Goal: Task Accomplishment & Management: Use online tool/utility

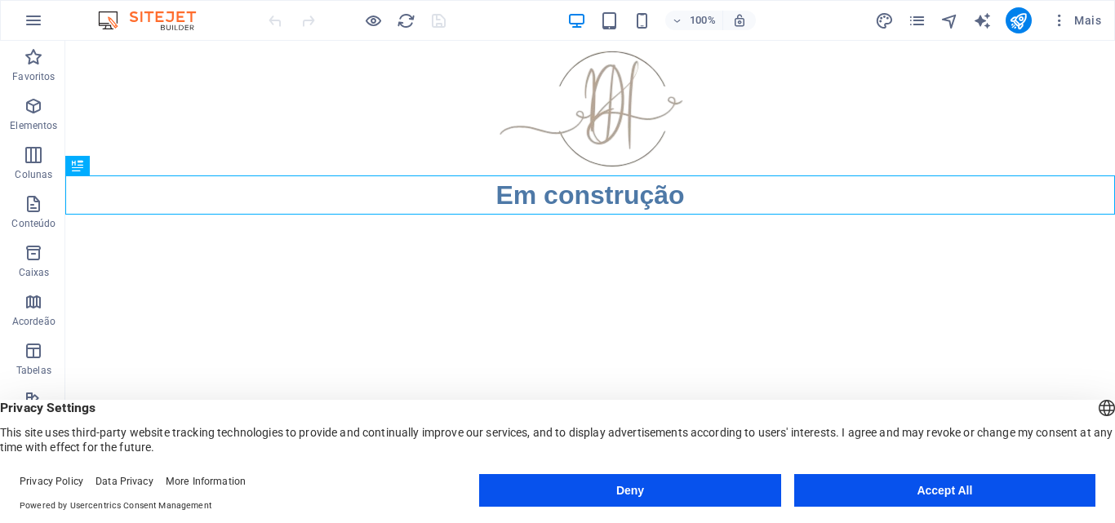
drag, startPoint x: 942, startPoint y: 491, endPoint x: 716, endPoint y: 428, distance: 234.9
click at [942, 491] on button "Accept All" at bounding box center [944, 490] width 301 height 33
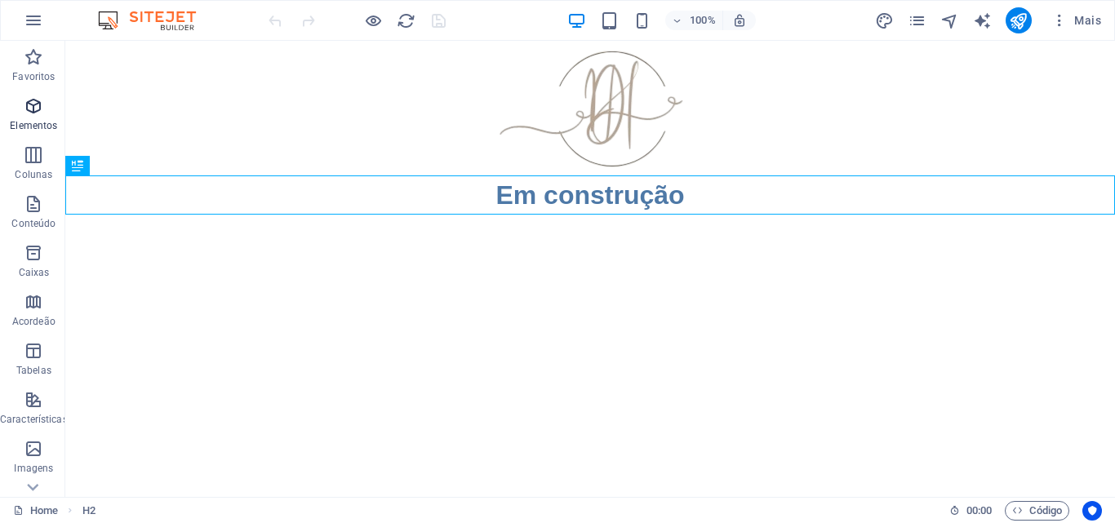
click at [34, 118] on span "Elementos" at bounding box center [34, 115] width 68 height 39
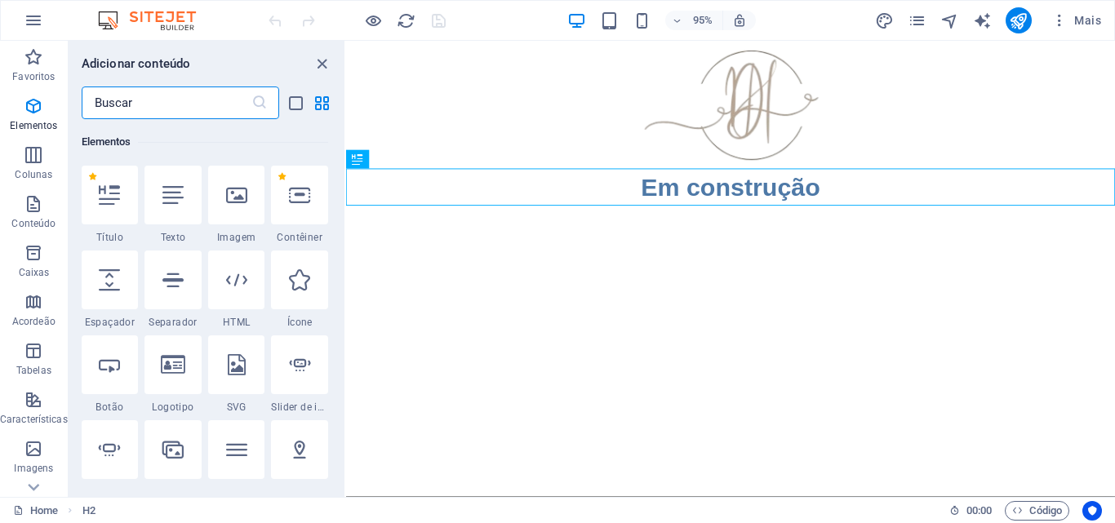
scroll to position [256, 0]
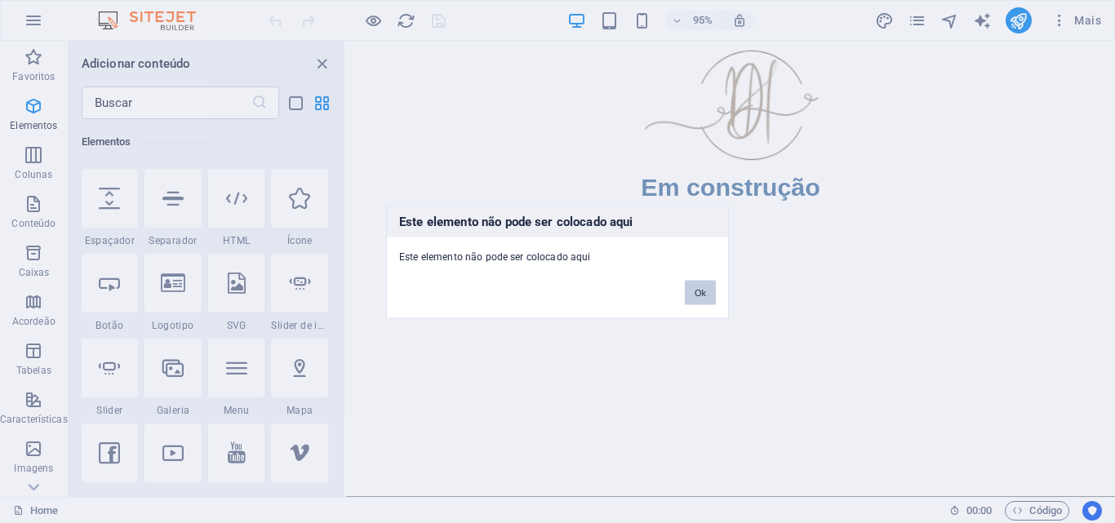
click at [697, 296] on button "Ok" at bounding box center [700, 292] width 31 height 24
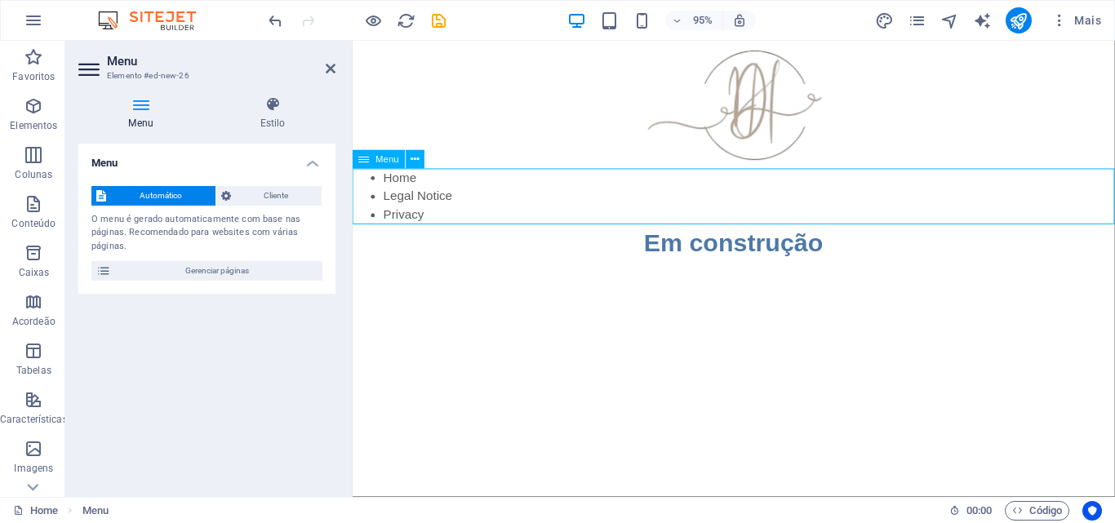
click at [409, 194] on nav "Home Legal Notice Privacy" at bounding box center [754, 205] width 803 height 59
click at [409, 193] on nav "Home Legal Notice Privacy" at bounding box center [754, 205] width 803 height 59
click at [393, 162] on span "Menu" at bounding box center [388, 159] width 24 height 9
click at [309, 197] on span "Cliente" at bounding box center [277, 196] width 82 height 20
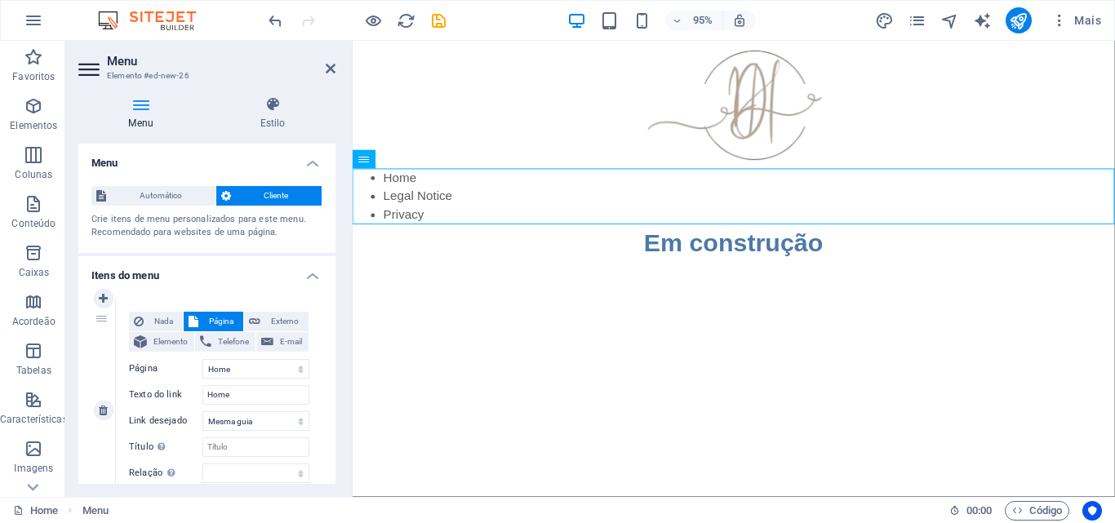
click at [99, 318] on div "1" at bounding box center [103, 411] width 24 height 224
click at [102, 299] on icon at bounding box center [103, 298] width 9 height 11
select select
select select "0"
type input "Home"
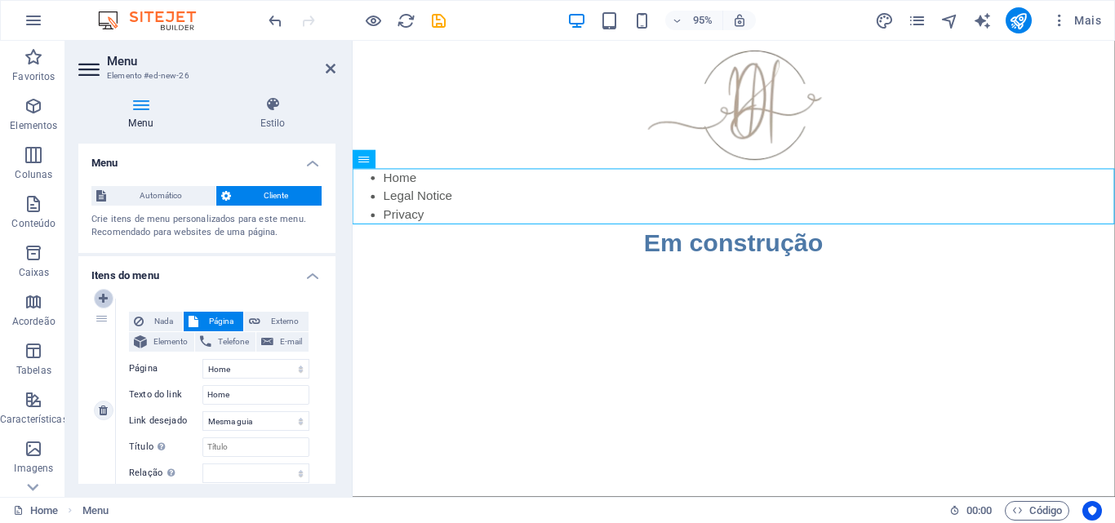
select select
select select "1"
type input "Legal Notice"
select select
select select "2"
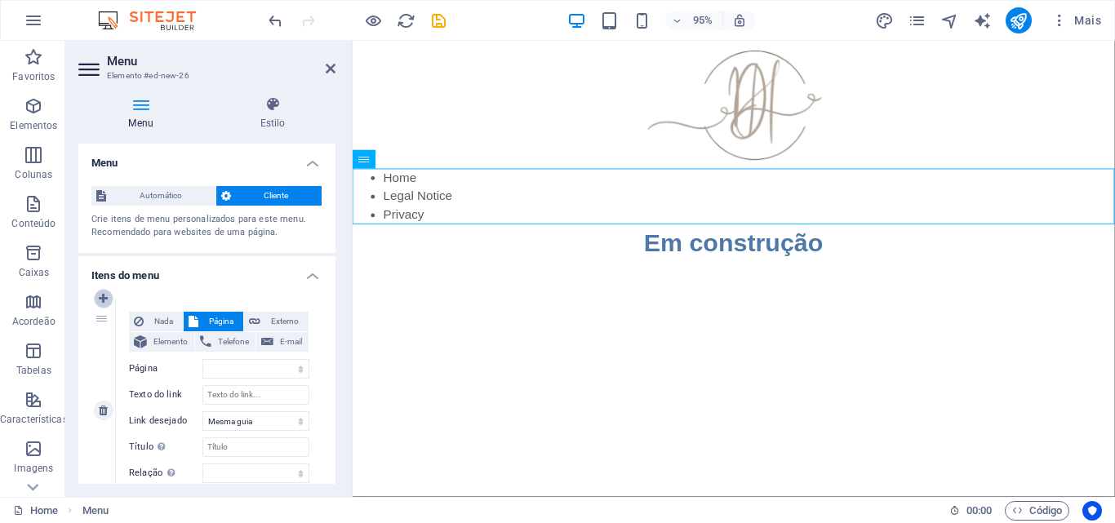
select select
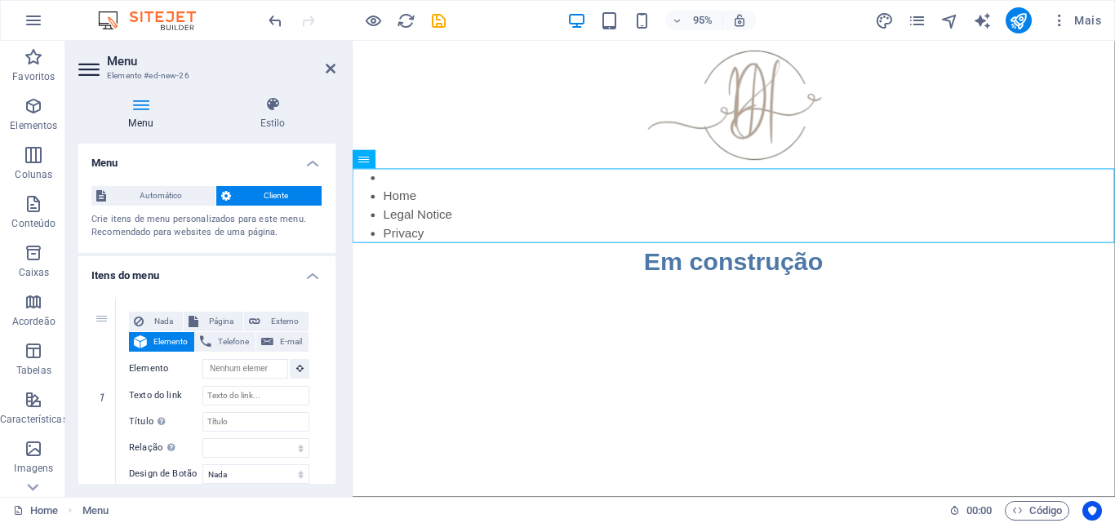
drag, startPoint x: 487, startPoint y: 314, endPoint x: 502, endPoint y: 316, distance: 14.8
click at [496, 293] on html "Skip to main content Home Legal Notice Privacy Em construção" at bounding box center [754, 167] width 803 height 252
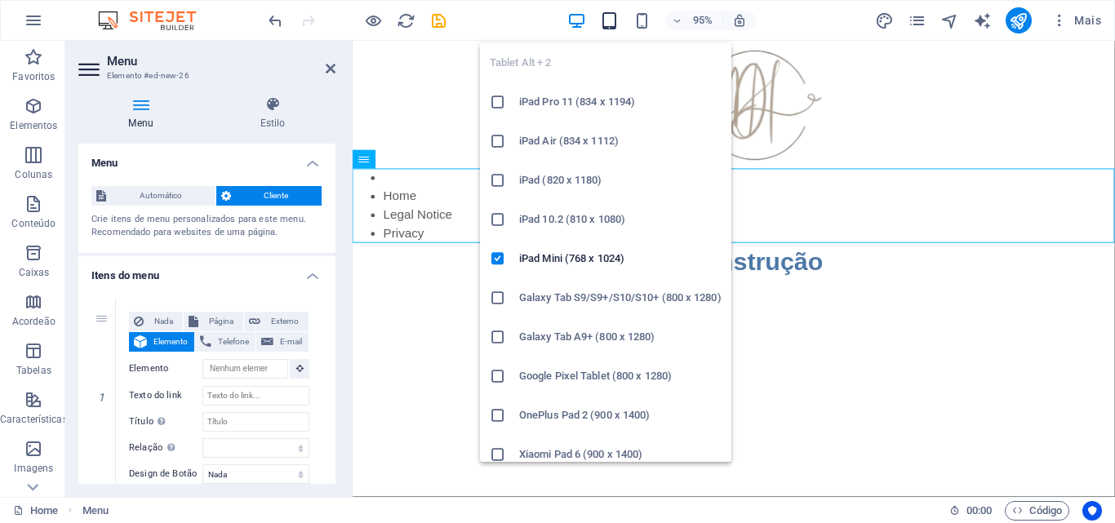
click at [614, 18] on icon "button" at bounding box center [609, 20] width 19 height 19
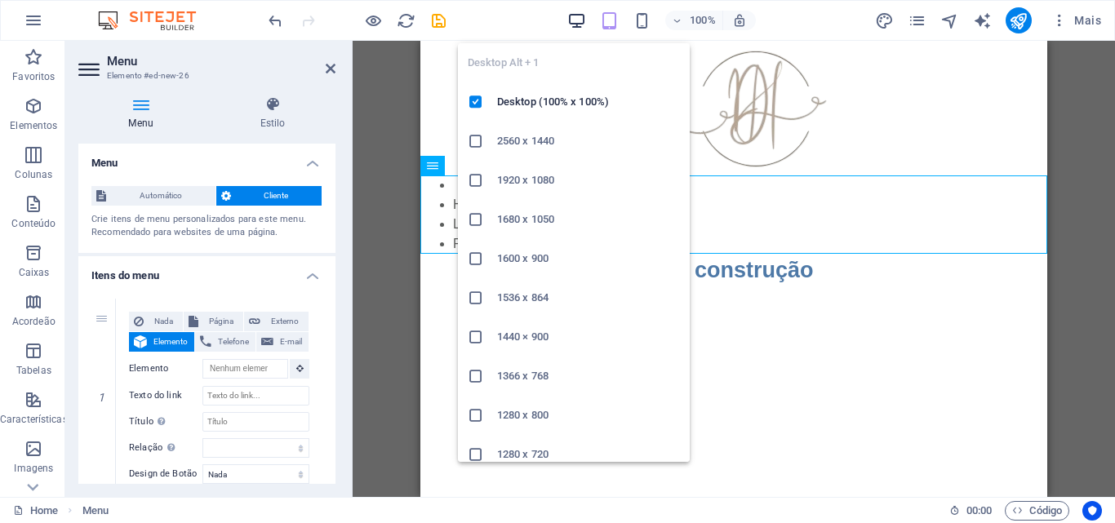
click at [584, 18] on icon "button" at bounding box center [576, 20] width 19 height 19
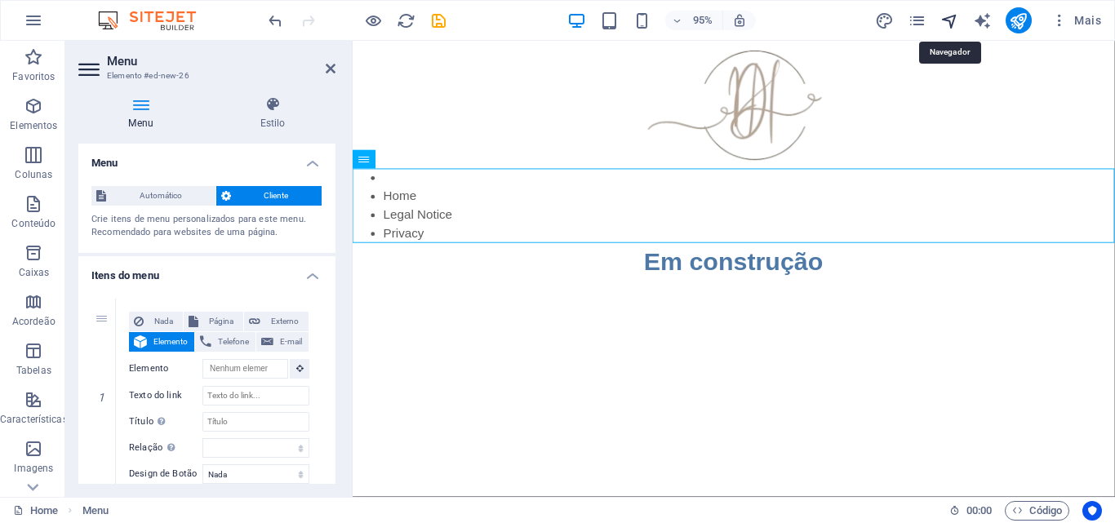
click at [950, 20] on icon "navigator" at bounding box center [950, 20] width 19 height 19
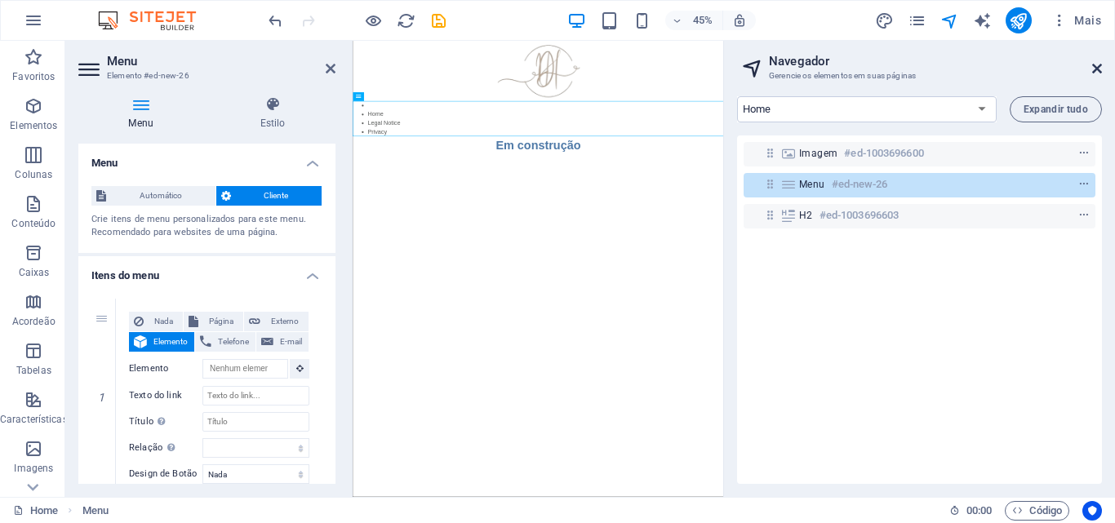
click at [1098, 64] on icon at bounding box center [1097, 68] width 10 height 13
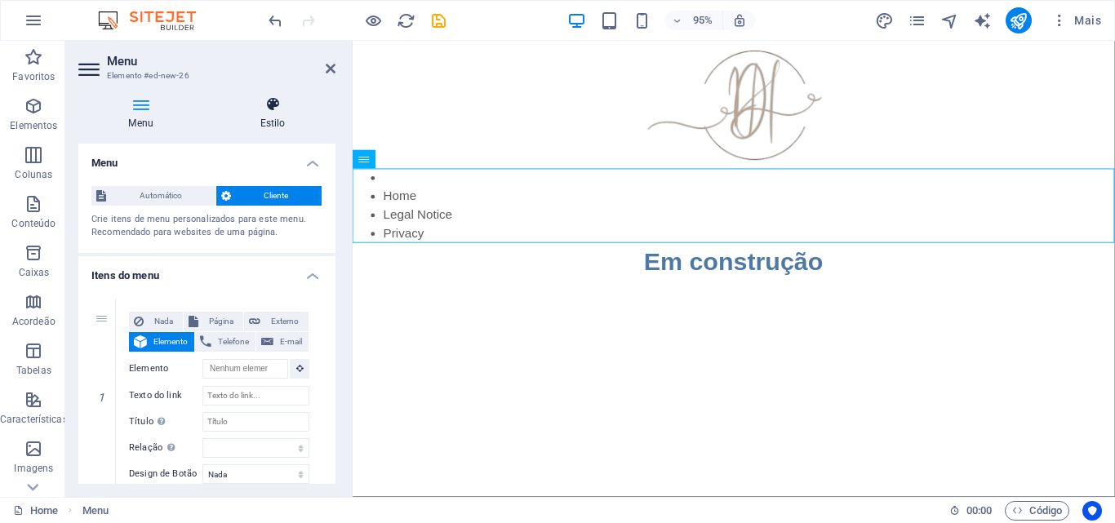
click at [265, 111] on icon at bounding box center [273, 104] width 126 height 16
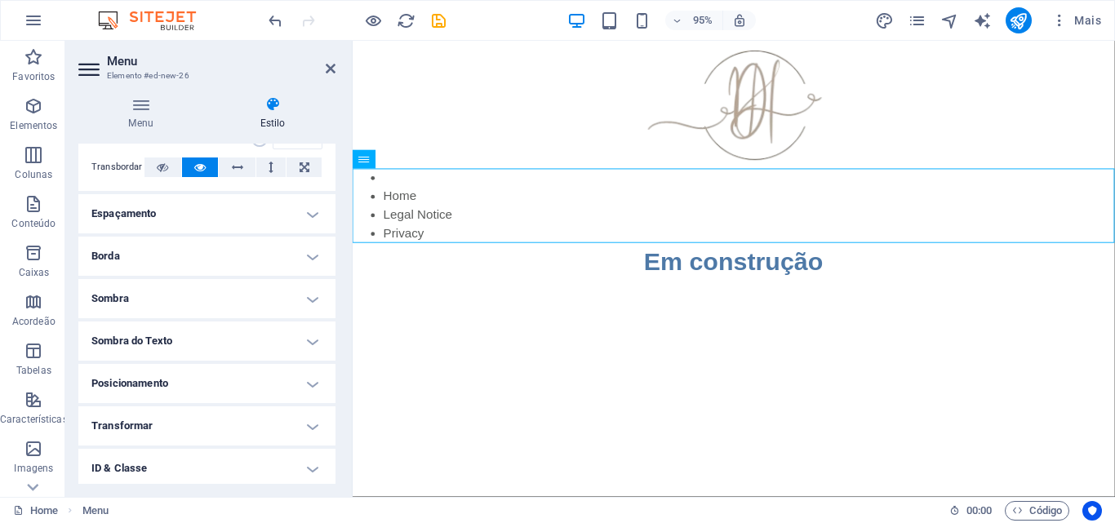
scroll to position [0, 0]
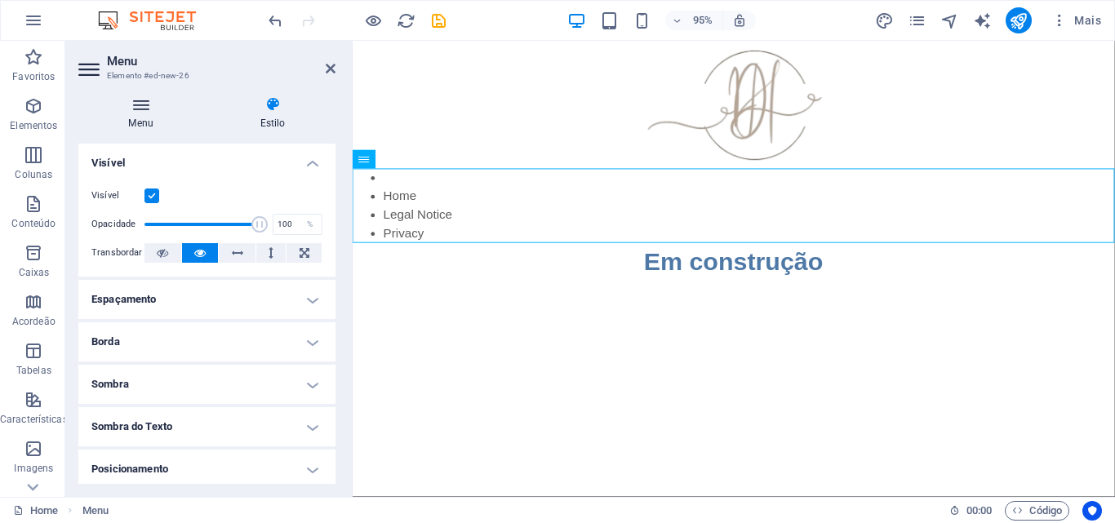
click at [145, 104] on icon at bounding box center [140, 104] width 125 height 16
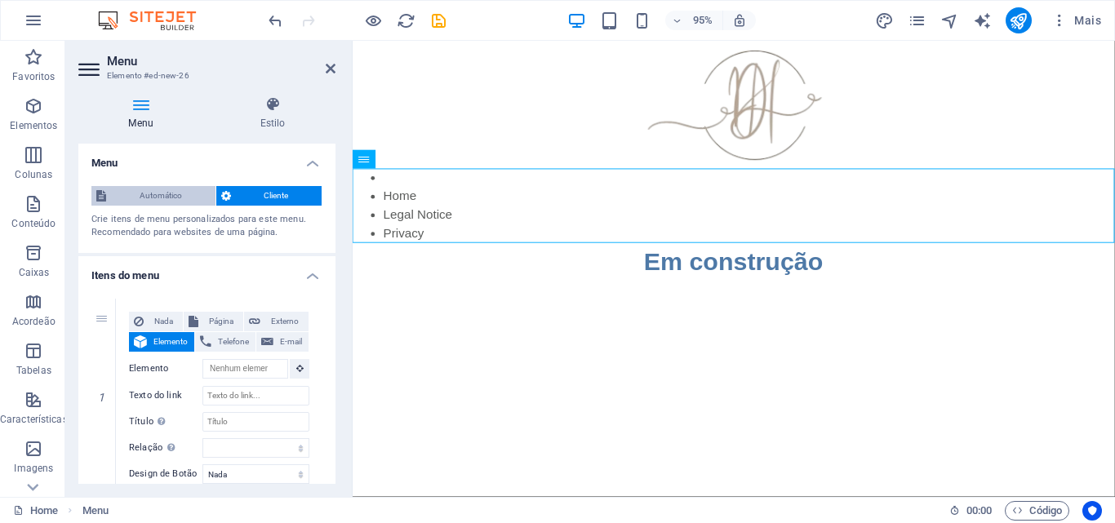
click at [182, 186] on span "Automático" at bounding box center [161, 196] width 100 height 20
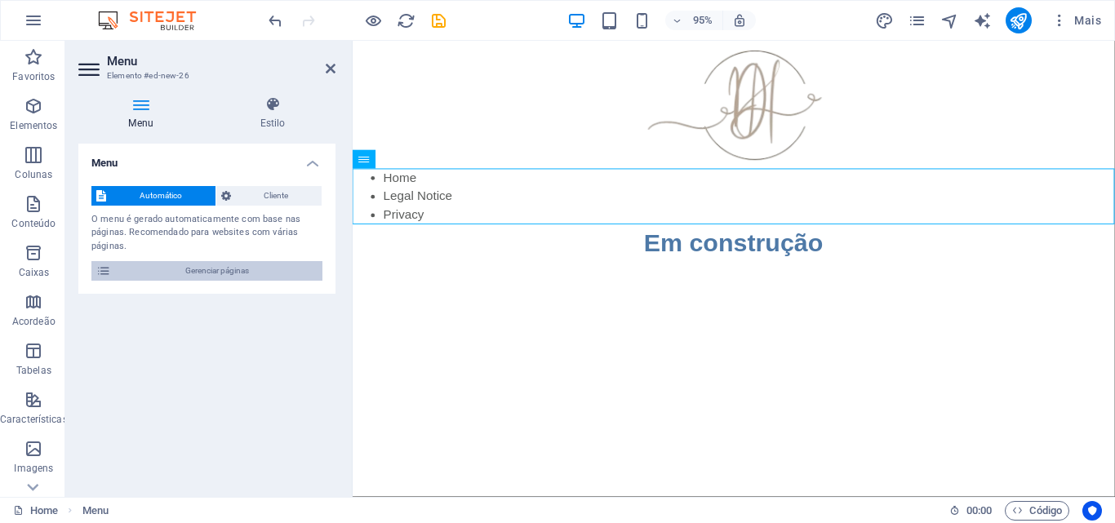
click at [121, 272] on span "Gerenciar páginas" at bounding box center [217, 271] width 202 height 20
click at [29, 122] on p "Elementos" at bounding box center [33, 125] width 47 height 13
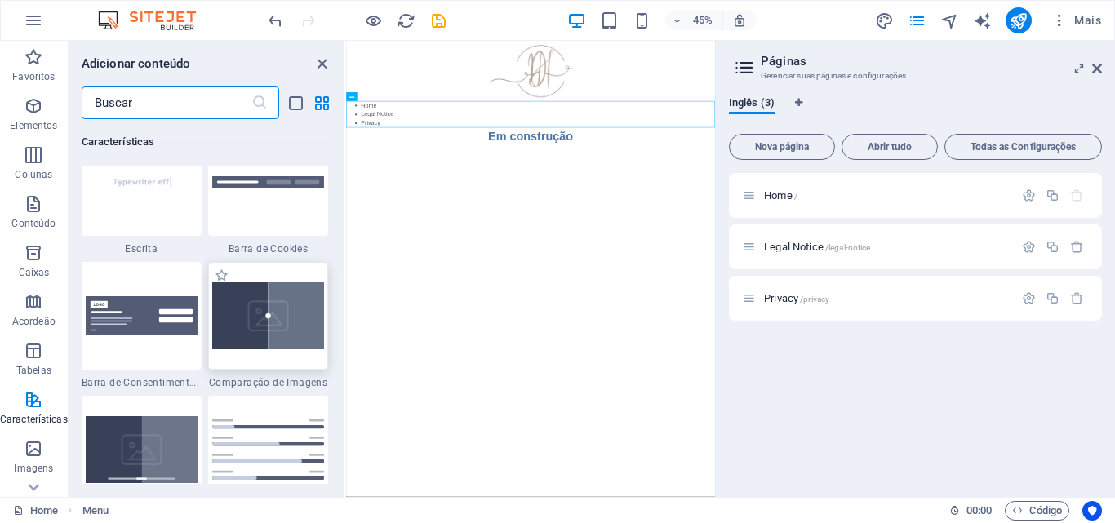
scroll to position [6542, 0]
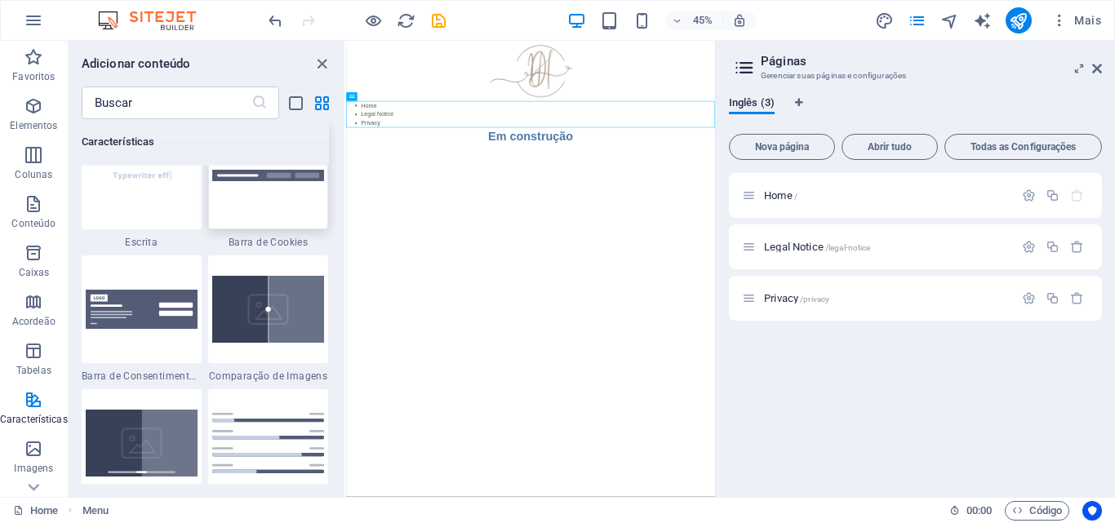
drag, startPoint x: 249, startPoint y: 202, endPoint x: 87, endPoint y: 716, distance: 539.4
click at [249, 202] on div at bounding box center [268, 176] width 120 height 108
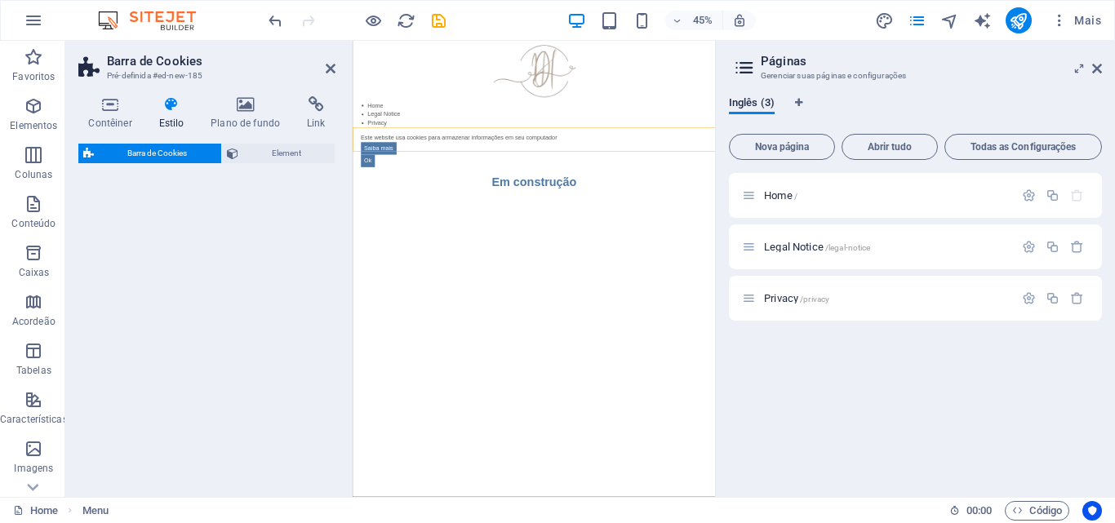
select select "px"
select select "rem"
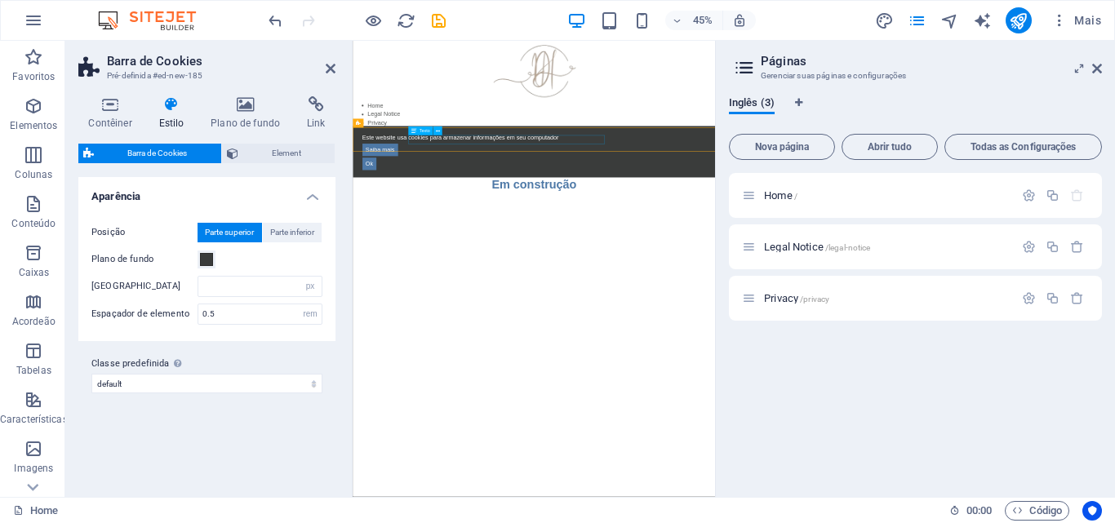
click at [523, 260] on div "Este website usa cookies para armazenar informações em seu computador" at bounding box center [756, 257] width 764 height 20
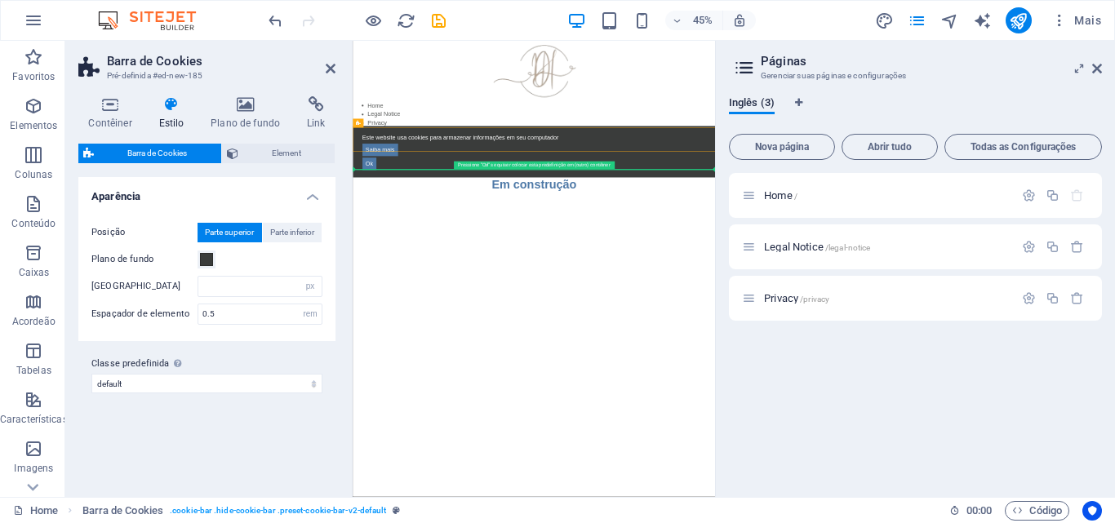
drag, startPoint x: 421, startPoint y: 255, endPoint x: 429, endPoint y: 605, distance: 350.3
click at [429, 381] on html "Skip to main content Home Legal Notice Privacy Este website usa cookies para ar…" at bounding box center [756, 211] width 806 height 340
drag, startPoint x: 852, startPoint y: 247, endPoint x: 853, endPoint y: 298, distance: 50.6
click at [853, 305] on div "Home Legal Notice Privacy Este website usa cookies para armazenar informações e…" at bounding box center [756, 211] width 806 height 340
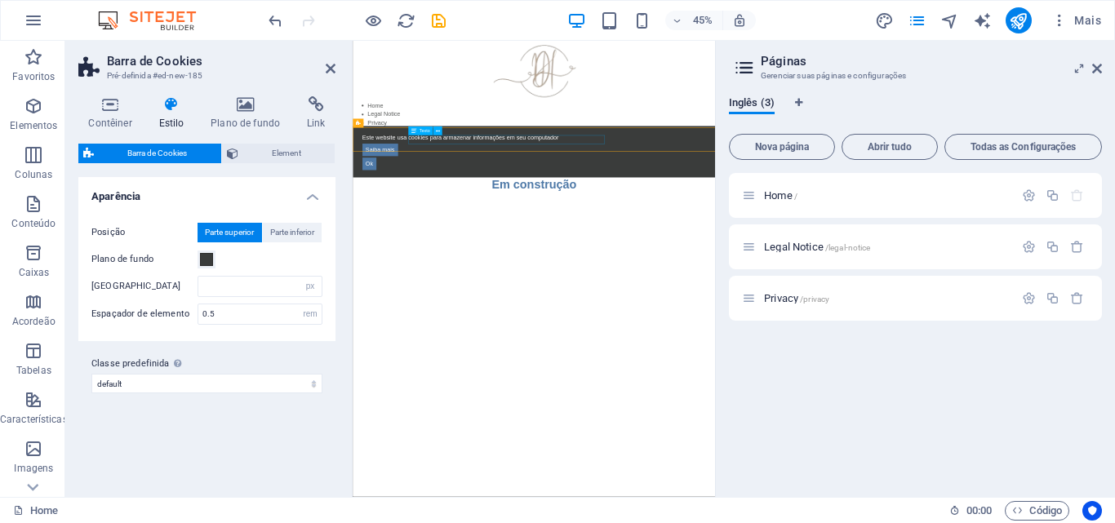
click at [901, 238] on div "Este website usa cookies para armazenar informações em seu computador Saiba mai…" at bounding box center [756, 288] width 806 height 114
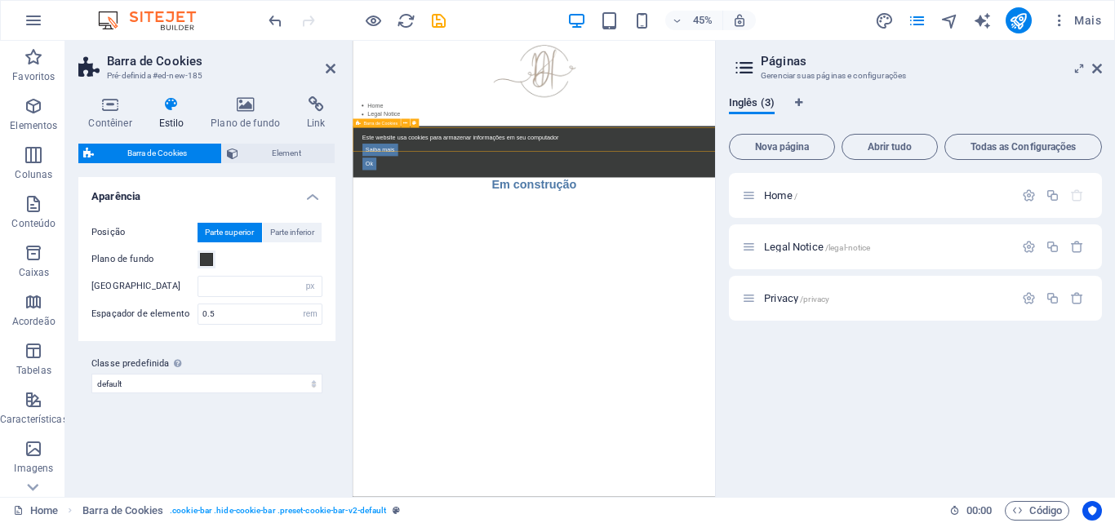
click at [868, 276] on div "Este website usa cookies para armazenar informações em seu computador Saiba mai…" at bounding box center [756, 288] width 806 height 114
drag, startPoint x: 781, startPoint y: 30, endPoint x: 1096, endPoint y: 70, distance: 316.9
click at [1096, 70] on icon at bounding box center [1097, 68] width 10 height 13
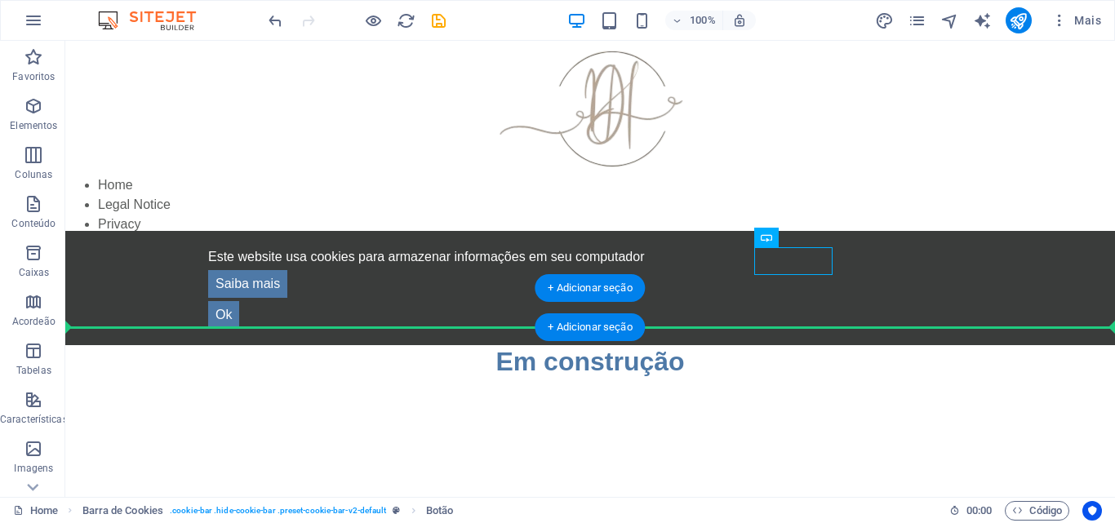
drag, startPoint x: 976, startPoint y: 273, endPoint x: 892, endPoint y: 310, distance: 92.8
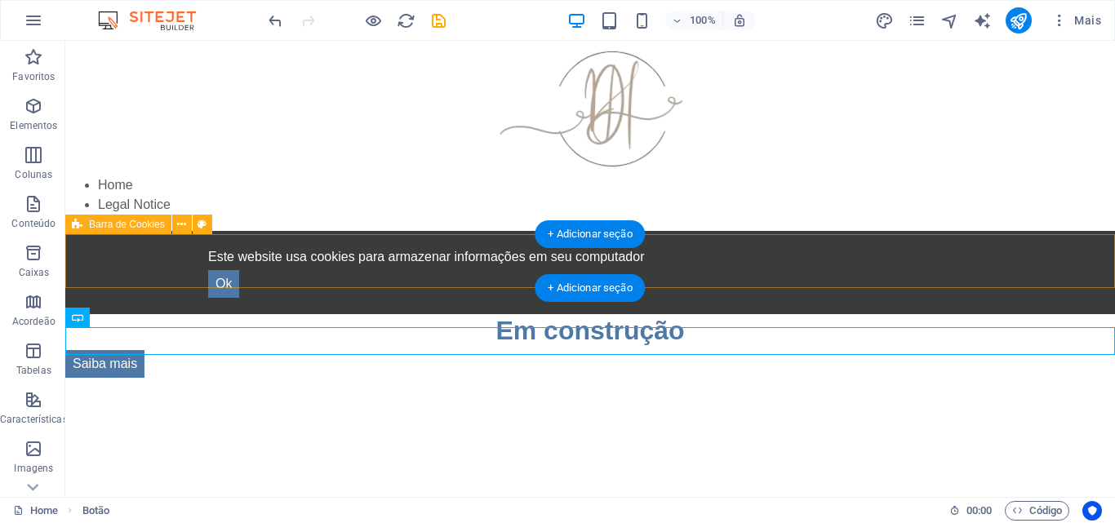
click at [297, 246] on div "Este website usa cookies para armazenar informações em seu computador Ok" at bounding box center [590, 272] width 1050 height 83
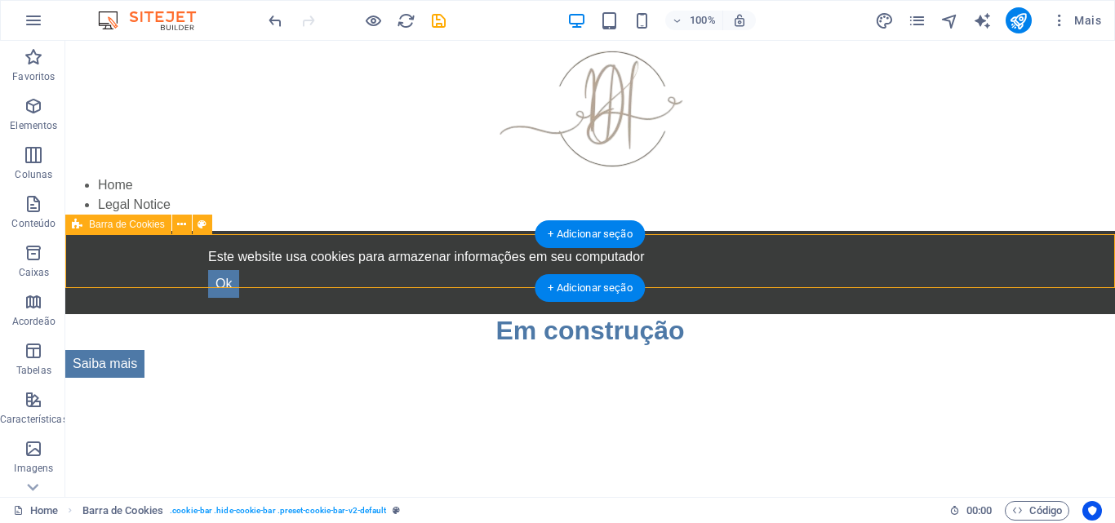
click at [479, 242] on div "Este website usa cookies para armazenar informações em seu computador Ok" at bounding box center [590, 272] width 1050 height 83
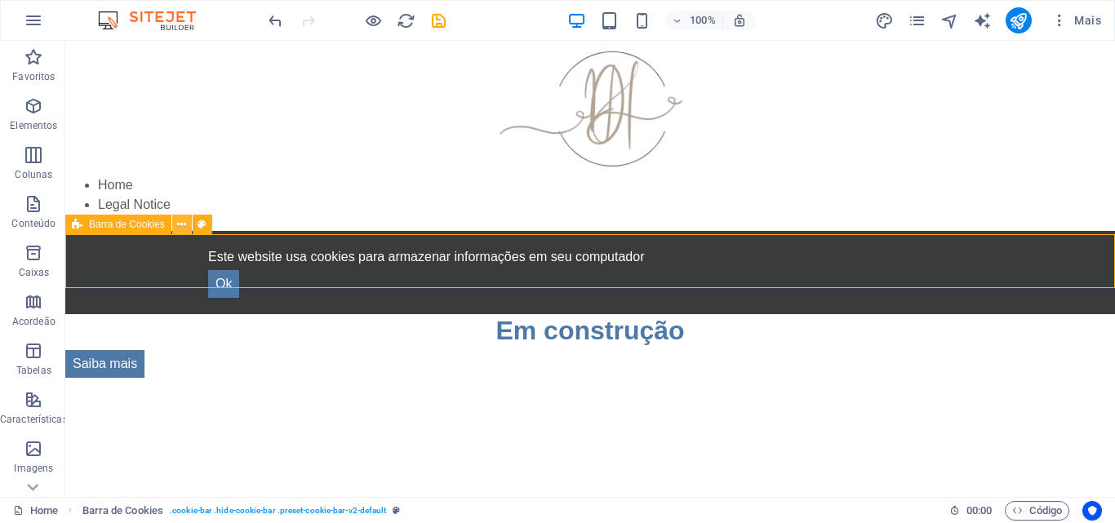
click at [189, 225] on button at bounding box center [182, 225] width 20 height 20
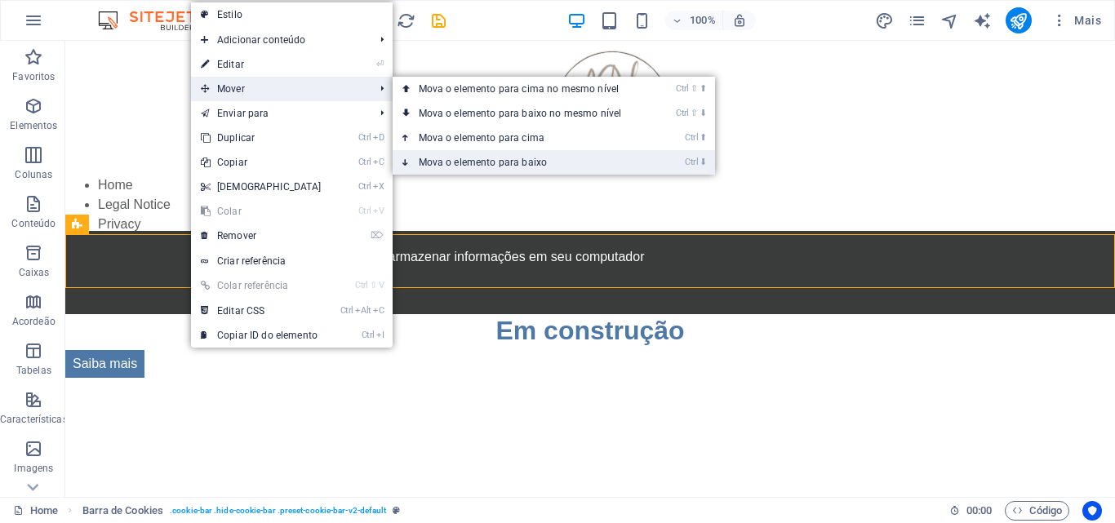
click at [467, 158] on link "Ctrl ⬇ Mova o elemento para baixo" at bounding box center [524, 162] width 262 height 24
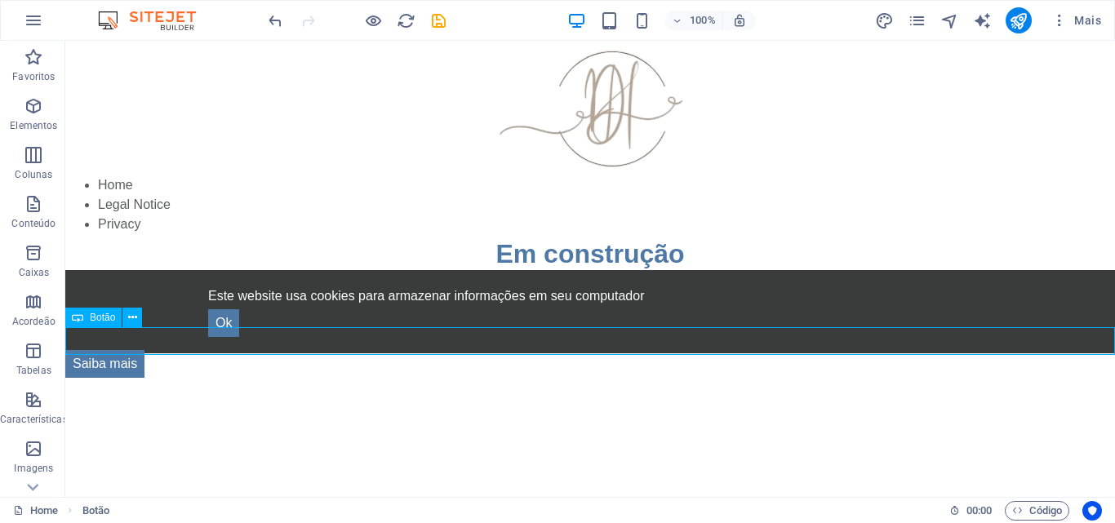
drag, startPoint x: 125, startPoint y: 337, endPoint x: 134, endPoint y: 330, distance: 11.6
click at [134, 350] on div "Saiba mais" at bounding box center [590, 364] width 1050 height 28
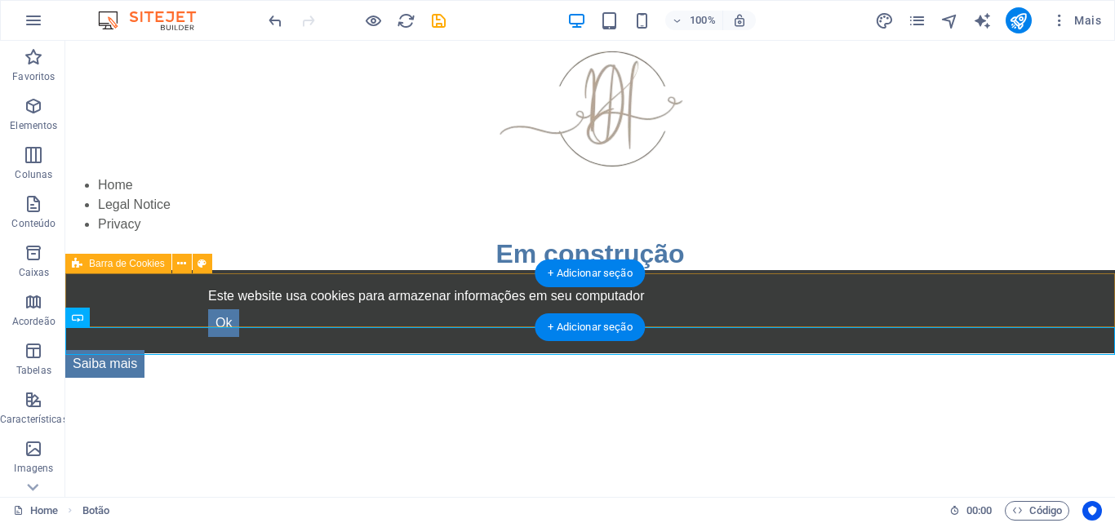
click at [143, 309] on div "Este website usa cookies para armazenar informações em seu computador Ok" at bounding box center [590, 311] width 1050 height 83
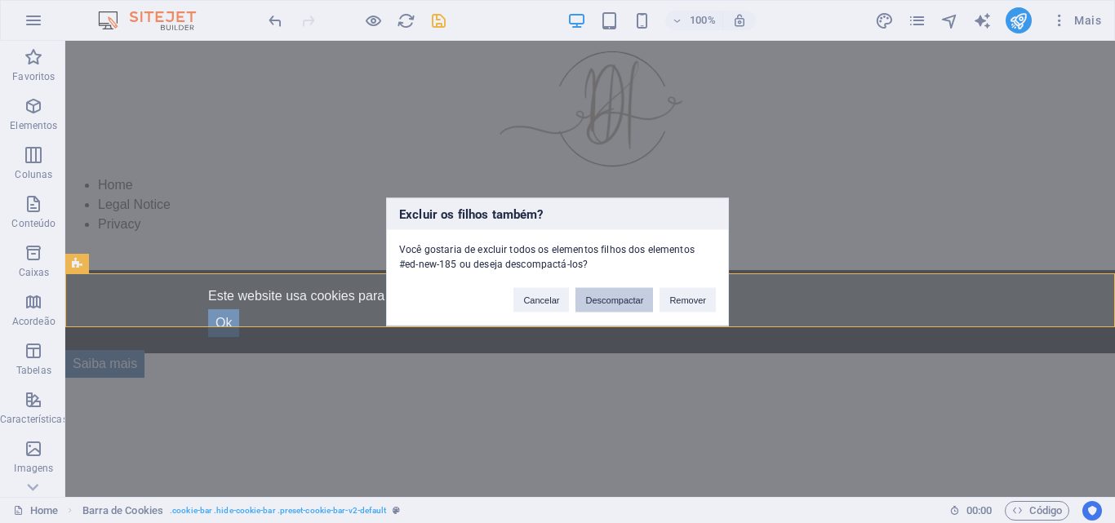
click at [637, 304] on button "Descompactar" at bounding box center [615, 299] width 78 height 24
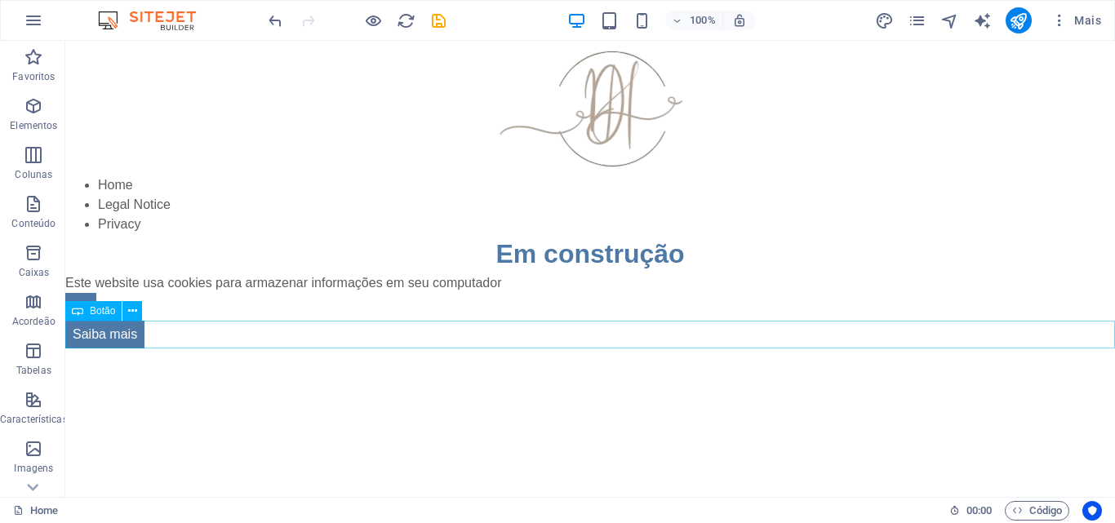
click at [139, 329] on div "Saiba mais" at bounding box center [590, 335] width 1050 height 28
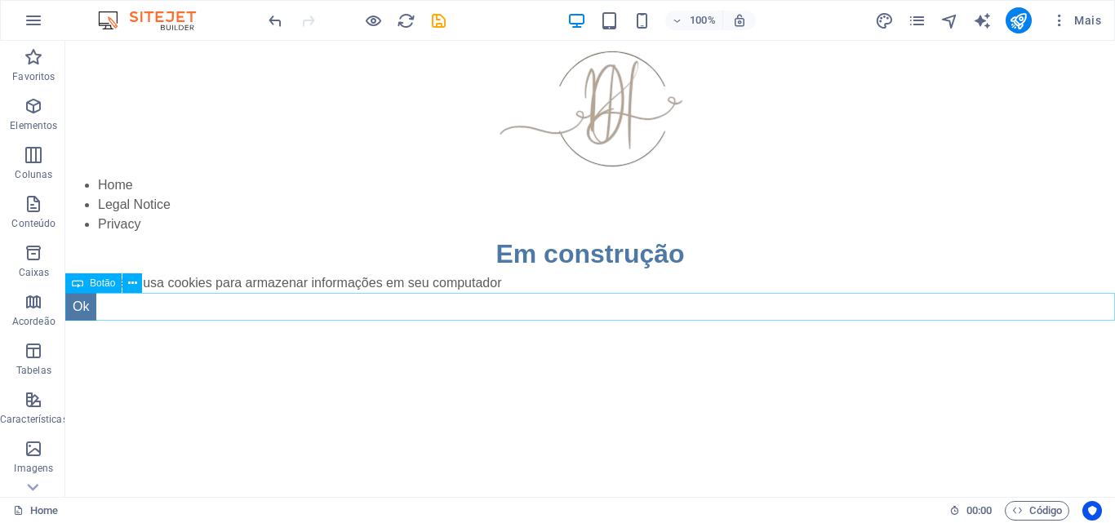
click at [114, 300] on div "Ok" at bounding box center [590, 307] width 1050 height 28
click at [214, 285] on div "Este website usa cookies para armazenar informações em seu computador" at bounding box center [590, 283] width 1050 height 20
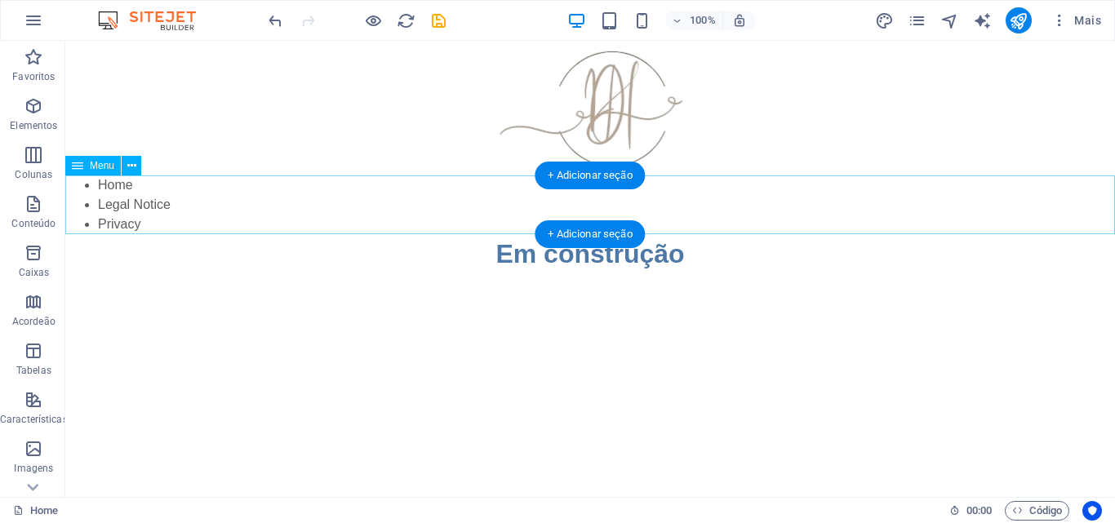
click at [99, 208] on nav "Home Legal Notice Privacy" at bounding box center [590, 205] width 1050 height 59
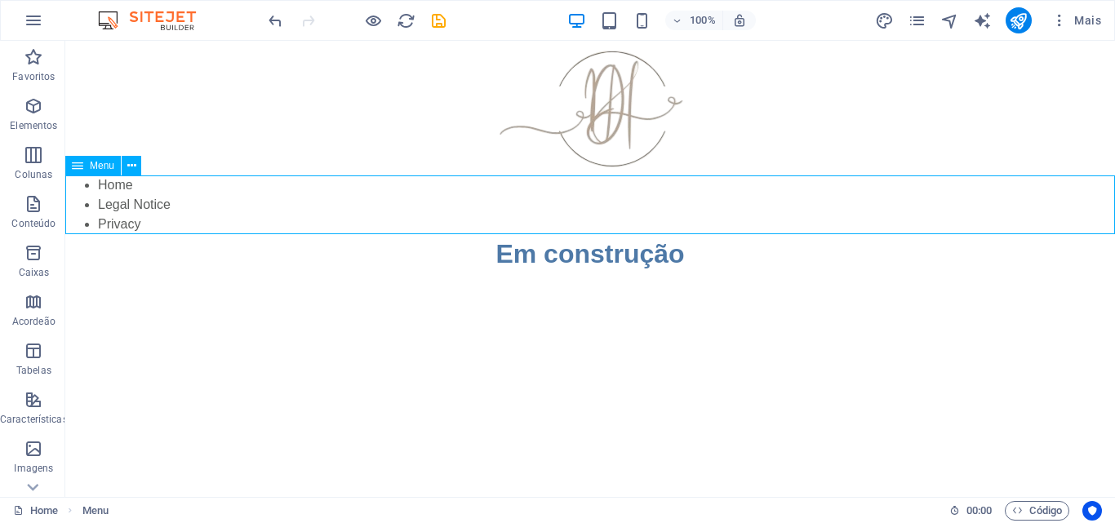
click at [95, 167] on span "Menu" at bounding box center [102, 166] width 24 height 10
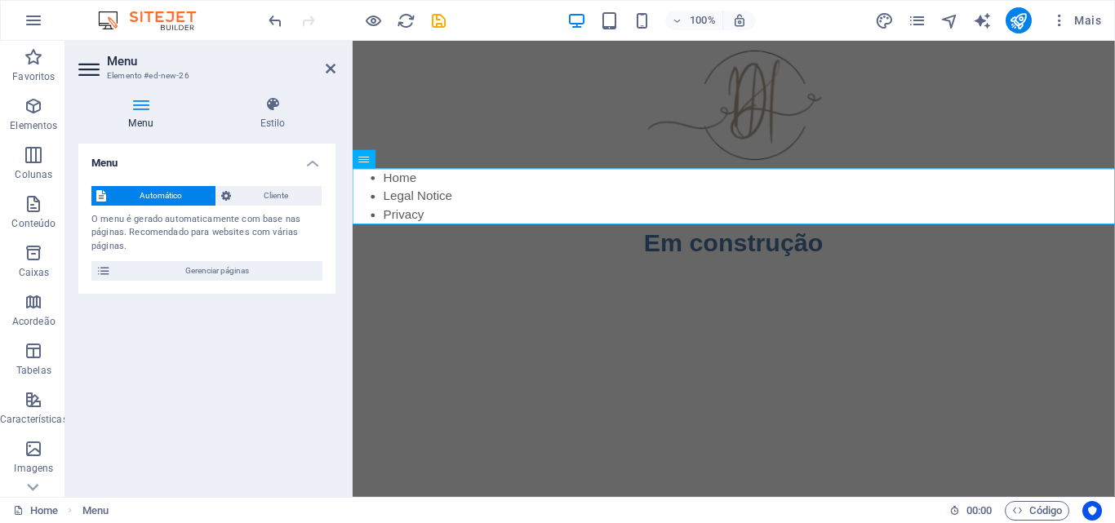
click at [95, 167] on h4 "Menu" at bounding box center [206, 158] width 257 height 29
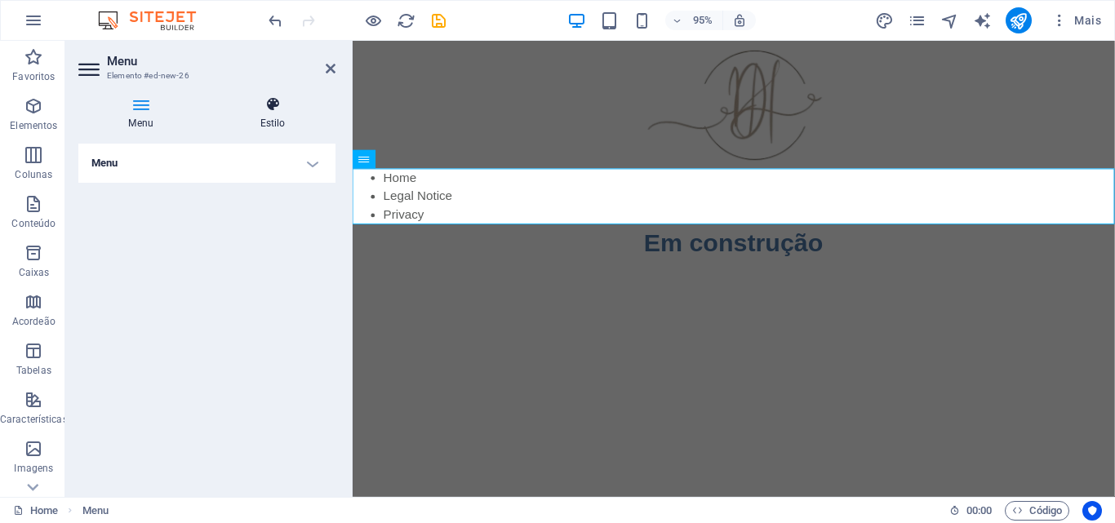
click at [268, 100] on icon at bounding box center [273, 104] width 126 height 16
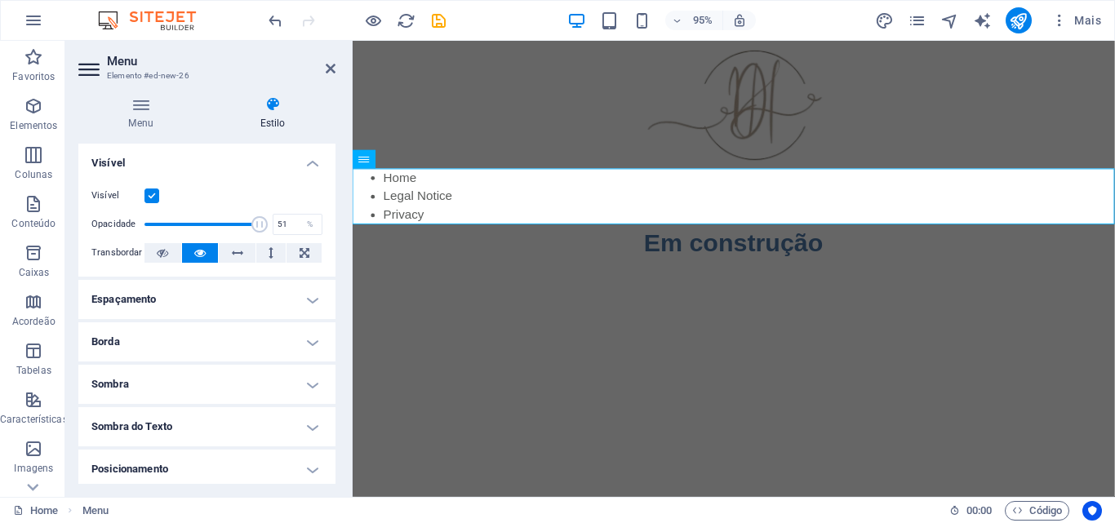
click at [199, 220] on span at bounding box center [202, 224] width 115 height 24
type input "100"
drag, startPoint x: 198, startPoint y: 220, endPoint x: 296, endPoint y: 221, distance: 98.0
click at [296, 221] on div "Opacidade 100 %" at bounding box center [206, 224] width 231 height 24
click at [240, 251] on icon at bounding box center [237, 253] width 11 height 20
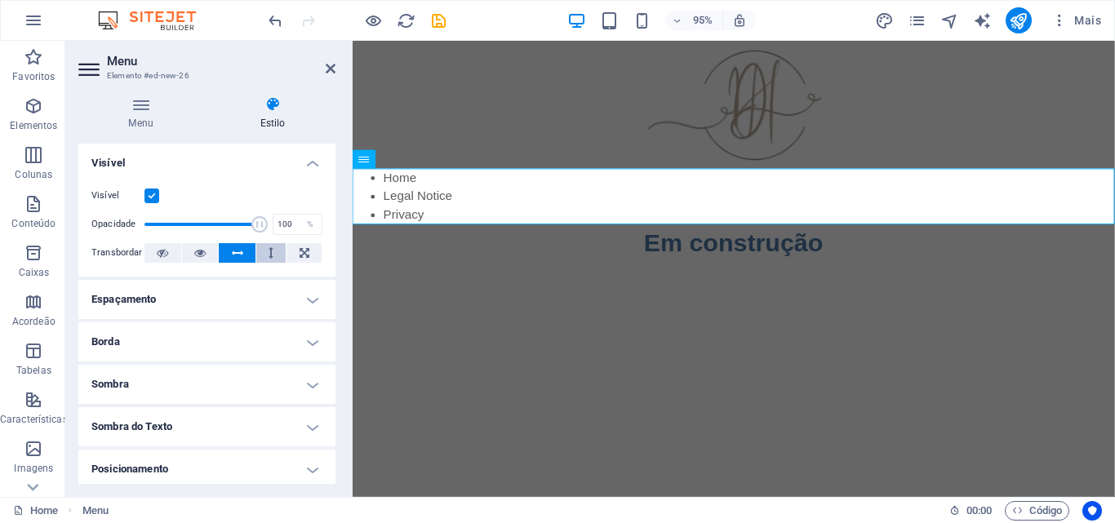
click at [269, 251] on icon at bounding box center [271, 253] width 5 height 20
click at [306, 251] on icon at bounding box center [305, 253] width 10 height 20
click at [222, 301] on h4 "Espaçamento" at bounding box center [206, 299] width 257 height 39
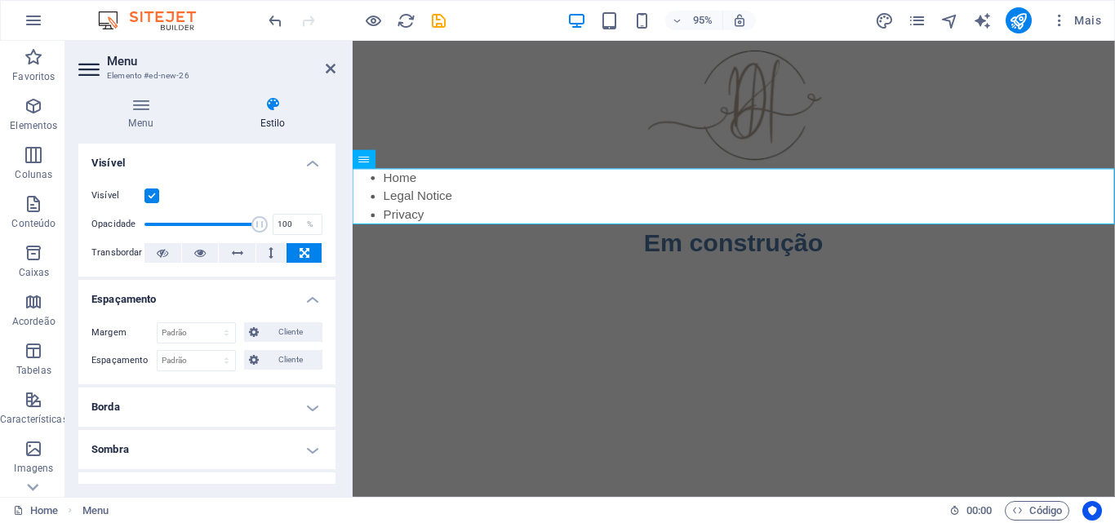
click at [336, 331] on div "Menu Estilo Menu Automático Cliente O menu é gerado automaticamente com base na…" at bounding box center [206, 290] width 283 height 414
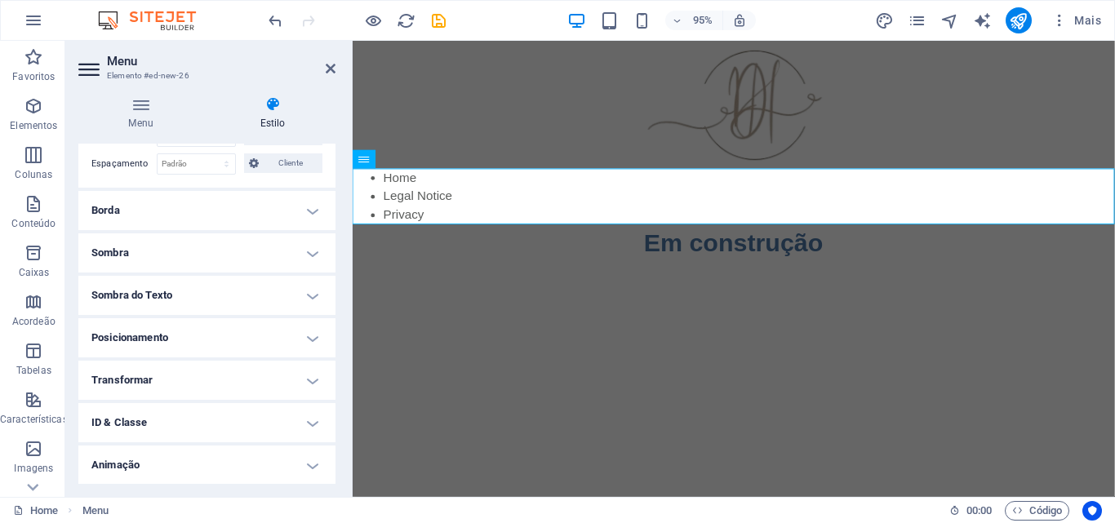
scroll to position [212, 0]
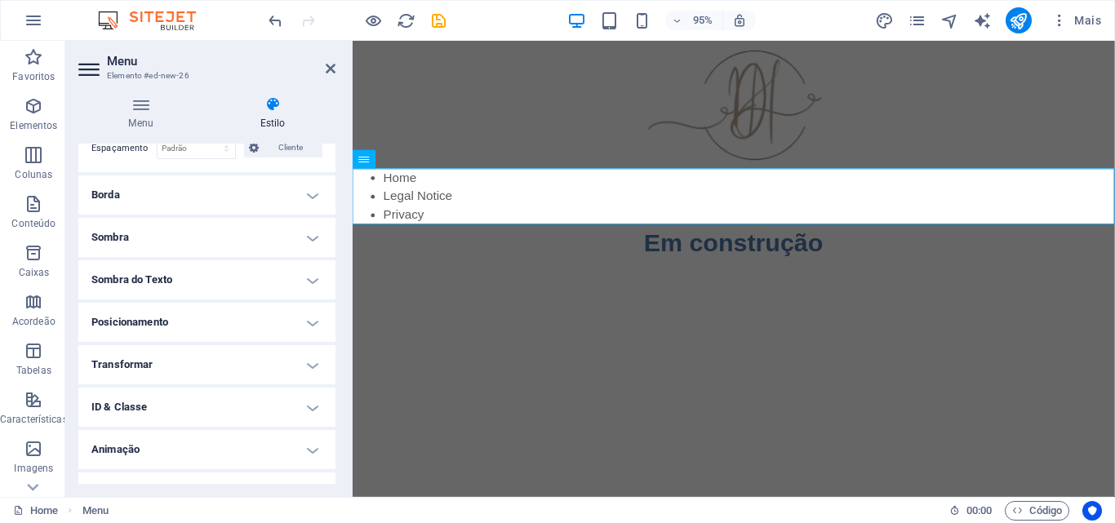
click at [261, 318] on h4 "Posicionamento" at bounding box center [206, 322] width 257 height 39
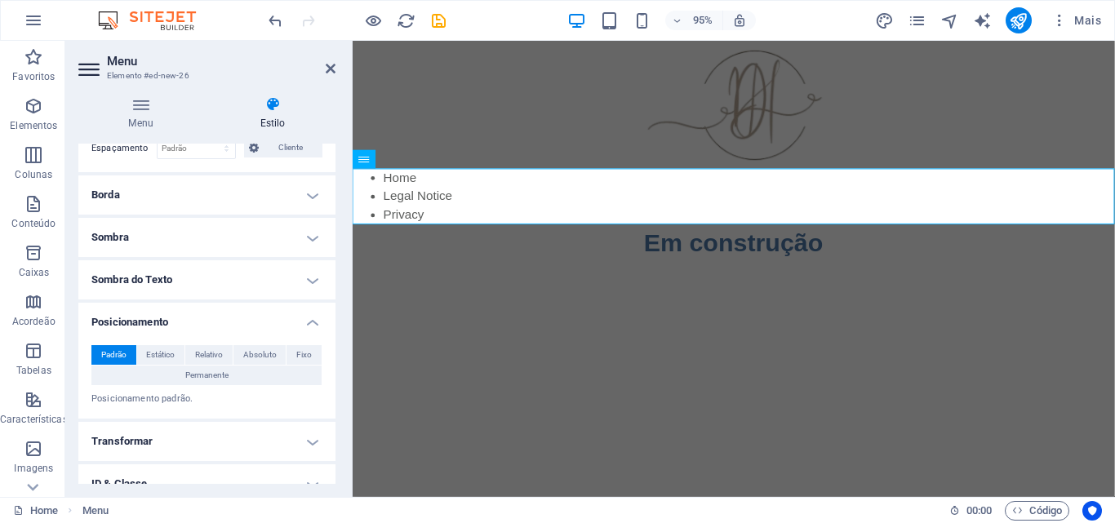
click at [123, 354] on span "Padrão" at bounding box center [113, 355] width 25 height 20
click at [248, 442] on h4 "Transformar" at bounding box center [206, 441] width 257 height 39
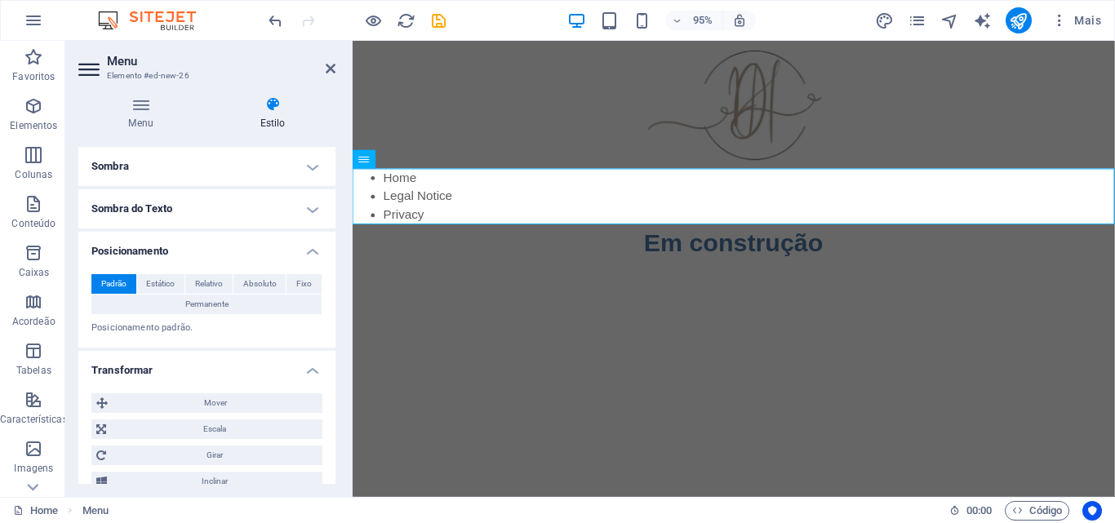
scroll to position [431, 0]
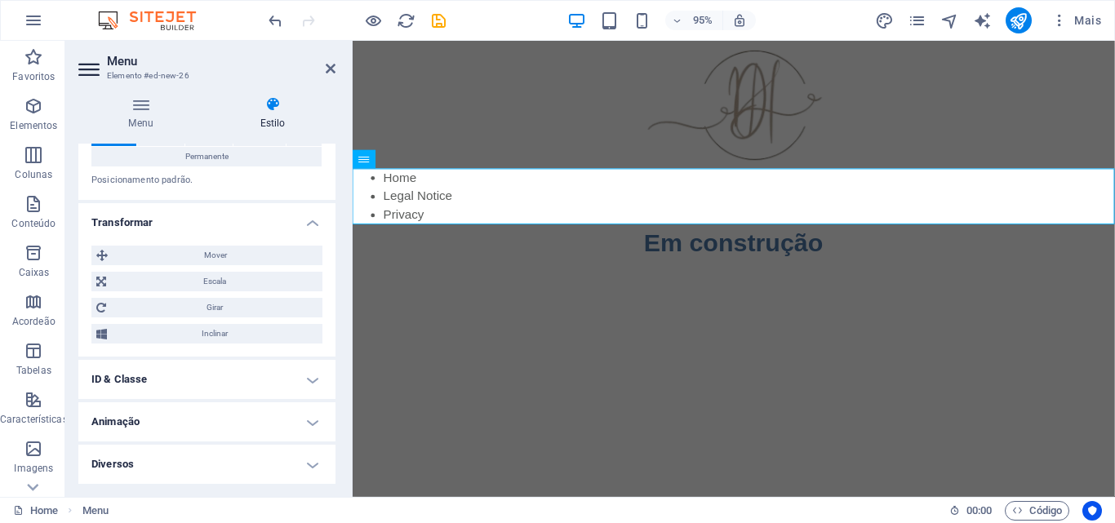
click at [211, 379] on h4 "ID & Classe" at bounding box center [206, 379] width 257 height 39
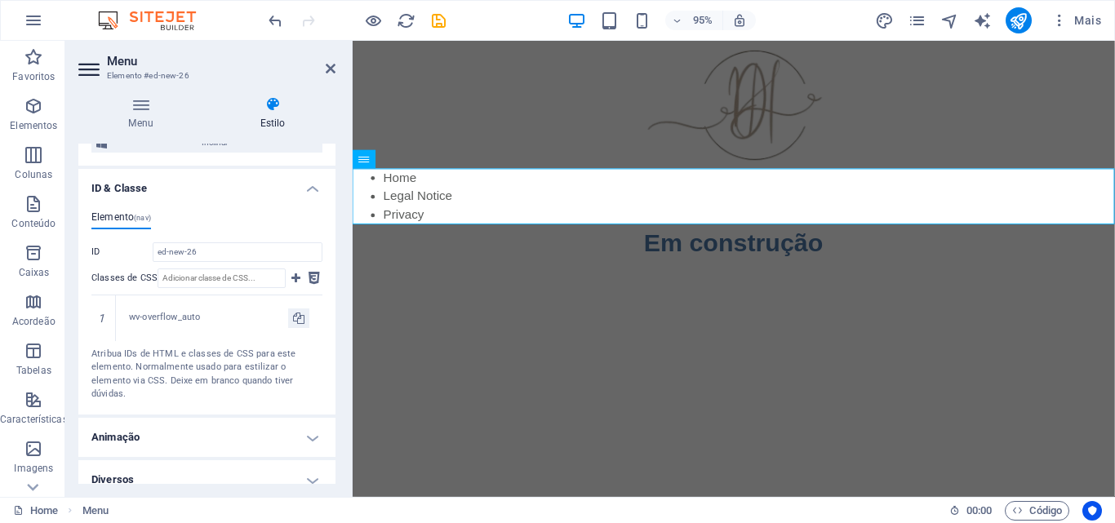
scroll to position [638, 0]
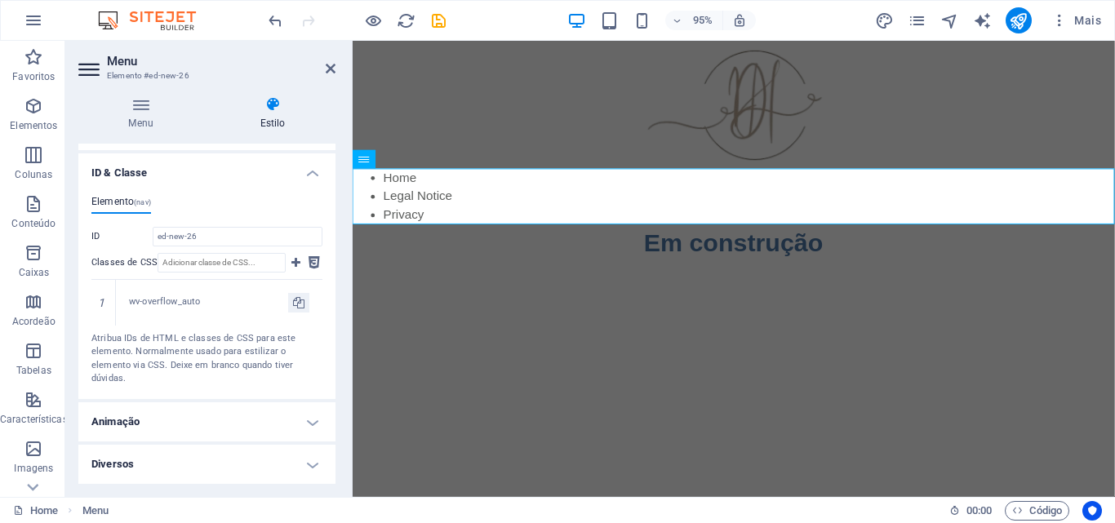
click at [219, 414] on h4 "Animação" at bounding box center [206, 421] width 257 height 39
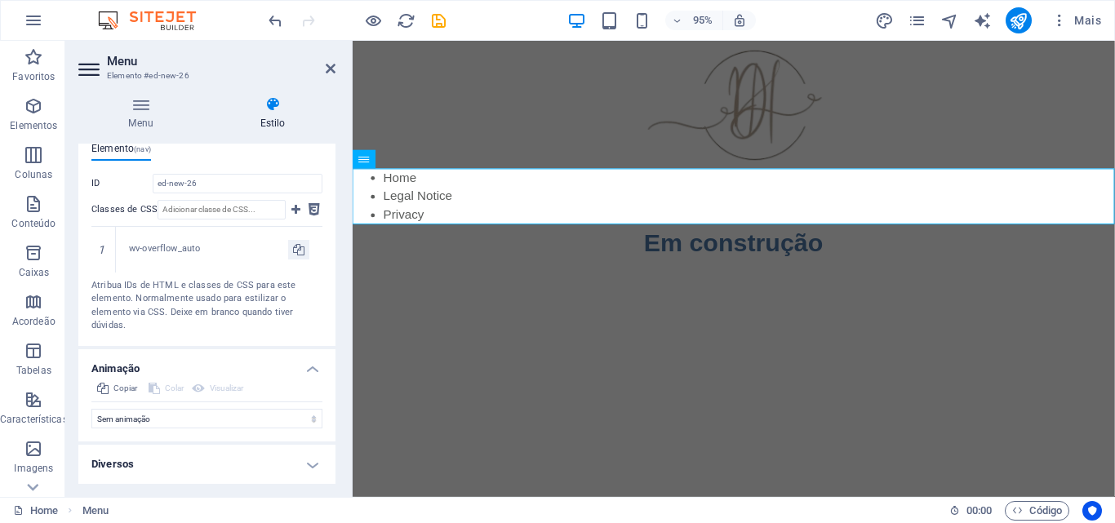
click at [253, 458] on h4 "Diversos" at bounding box center [206, 464] width 257 height 39
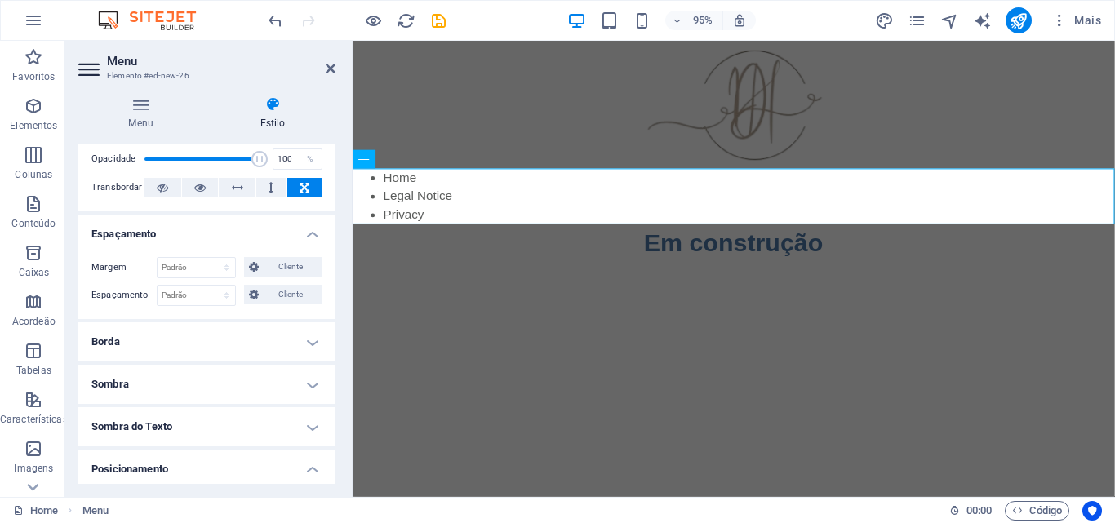
scroll to position [82, 0]
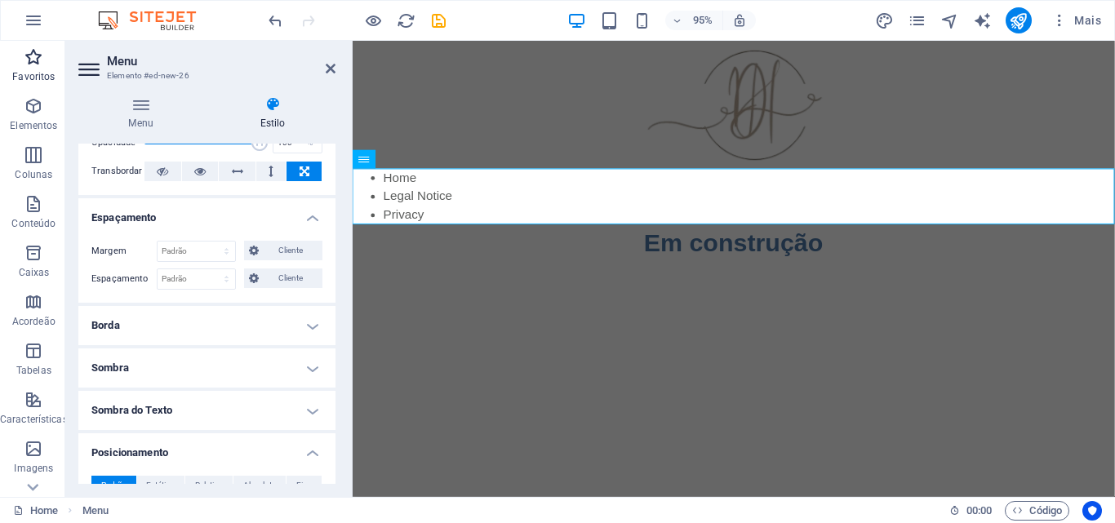
click at [45, 67] on span "Favoritos" at bounding box center [34, 66] width 68 height 39
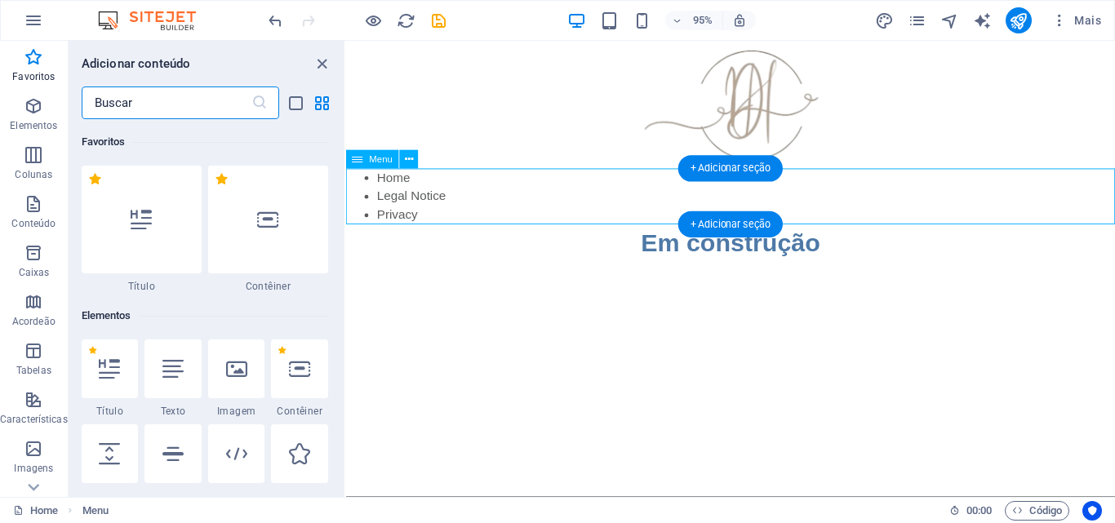
click at [447, 211] on nav "Home Legal Notice Privacy" at bounding box center [751, 205] width 810 height 59
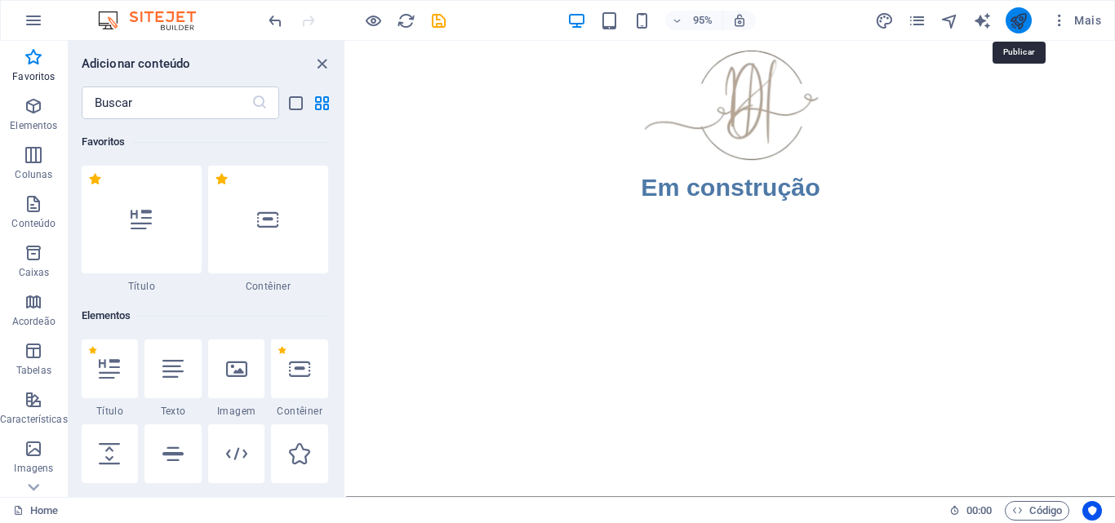
click at [1016, 21] on icon "publish" at bounding box center [1018, 20] width 19 height 19
